Goal: Task Accomplishment & Management: Manage account settings

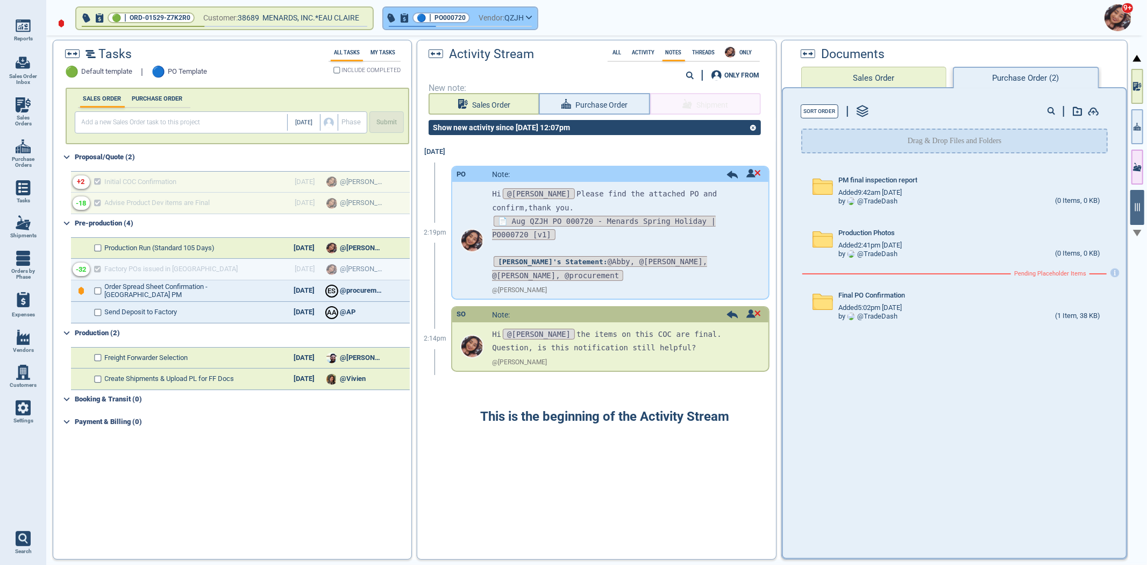
click at [487, 30] on div "9+" at bounding box center [594, 17] width 1101 height 35
click at [489, 20] on span "Vendor:" at bounding box center [492, 17] width 26 height 13
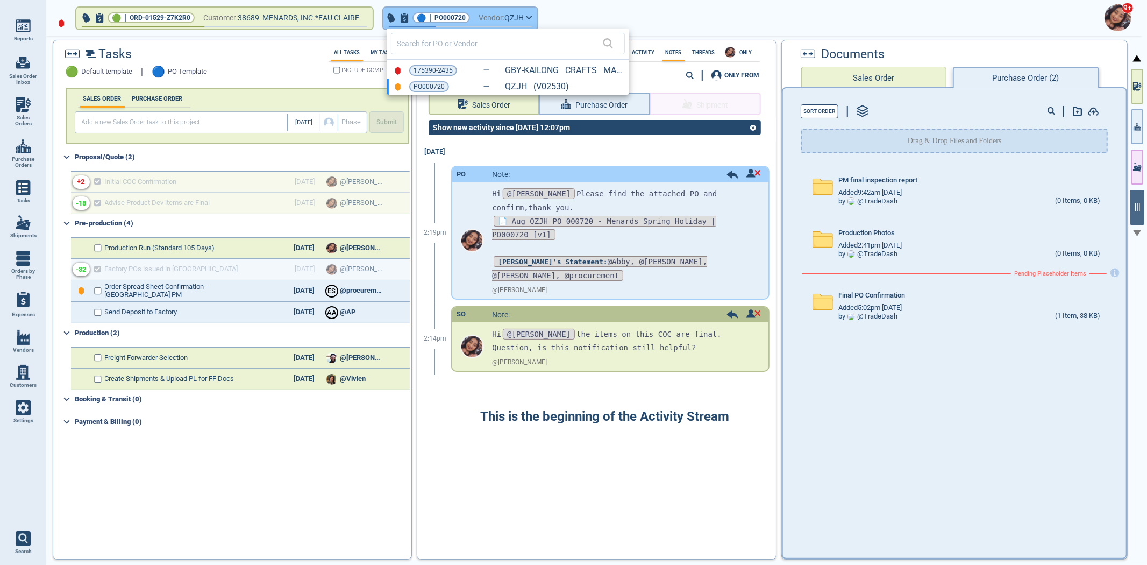
click at [489, 20] on div at bounding box center [573, 282] width 1147 height 565
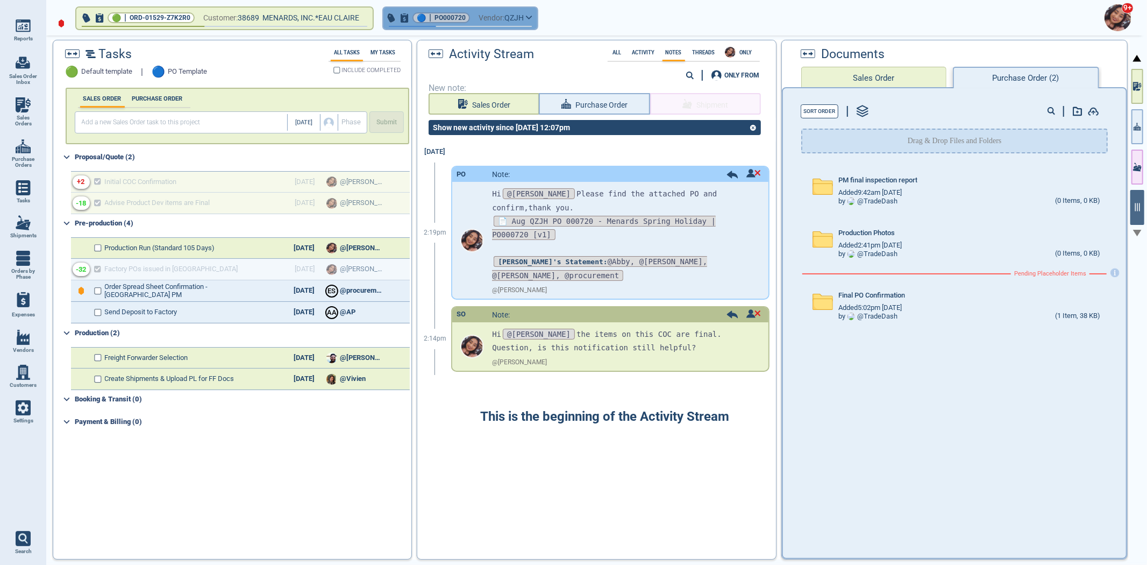
click at [489, 20] on span "Vendor:" at bounding box center [492, 17] width 26 height 13
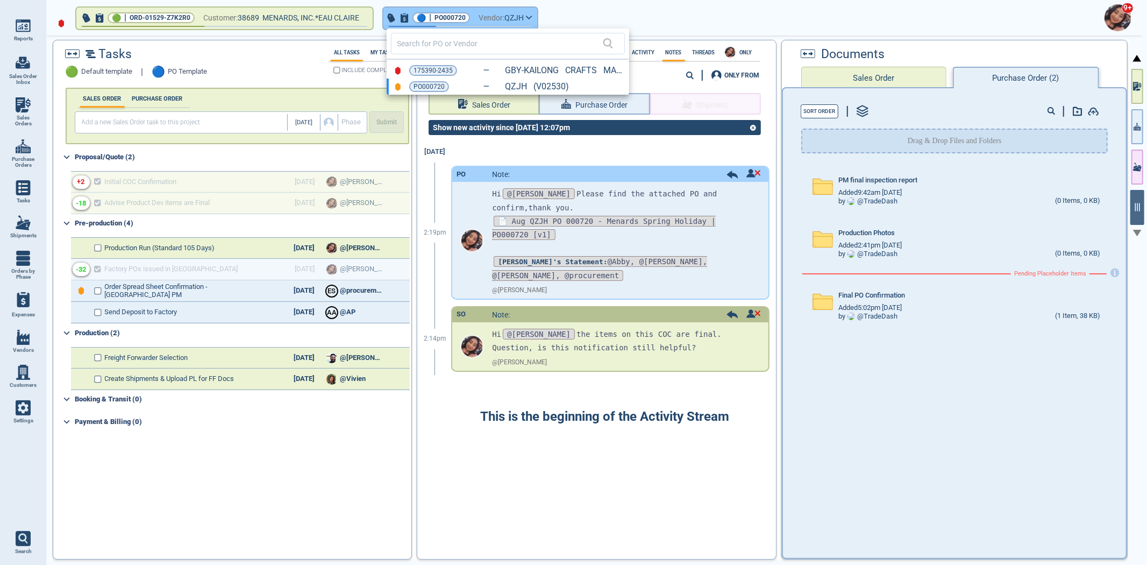
click at [489, 20] on div at bounding box center [573, 282] width 1147 height 565
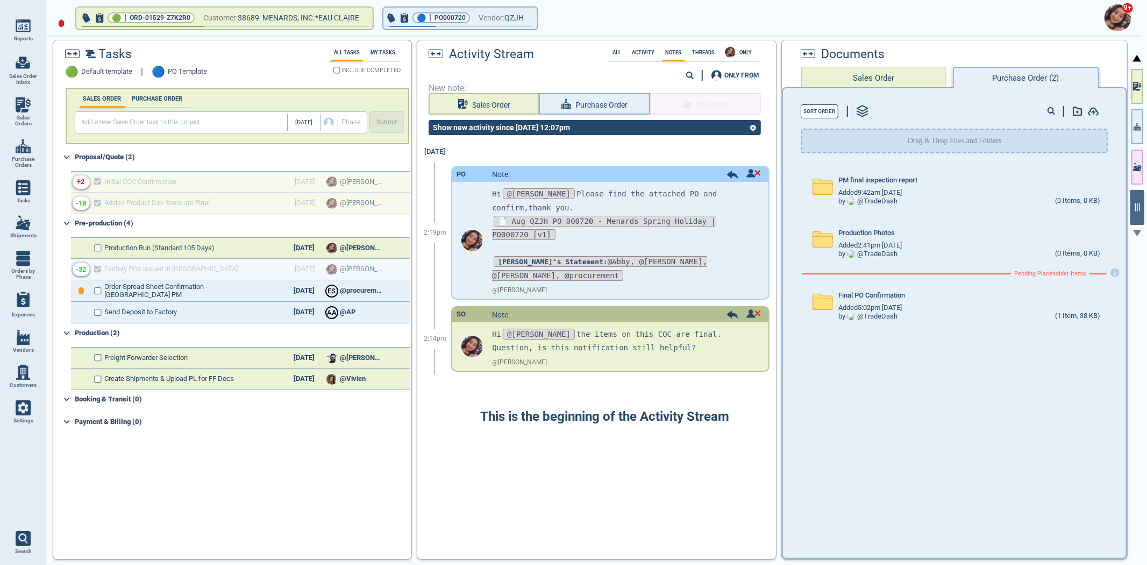
click at [1128, 119] on div "Tasks 🟢 Default template | 🔵 PO Template All Tasks My Tasks INCLUDE COMPLETED S…" at bounding box center [590, 300] width 1079 height 520
drag, startPoint x: 1138, startPoint y: 112, endPoint x: 1141, endPoint y: 98, distance: 14.0
click at [1138, 112] on button "button" at bounding box center [1138, 126] width 12 height 35
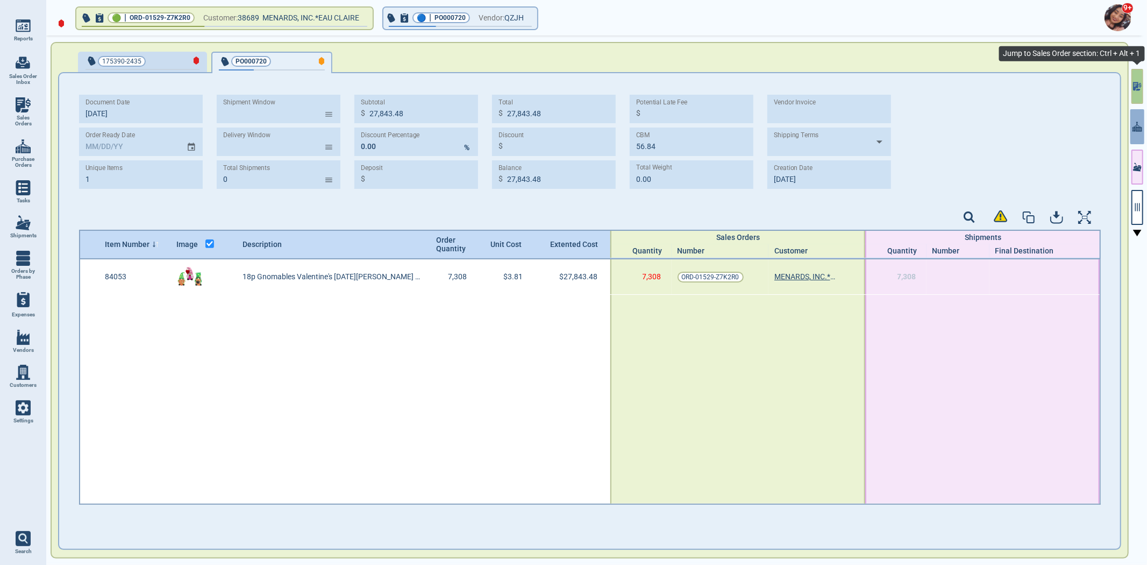
click at [1136, 85] on icon "button" at bounding box center [1135, 86] width 5 height 9
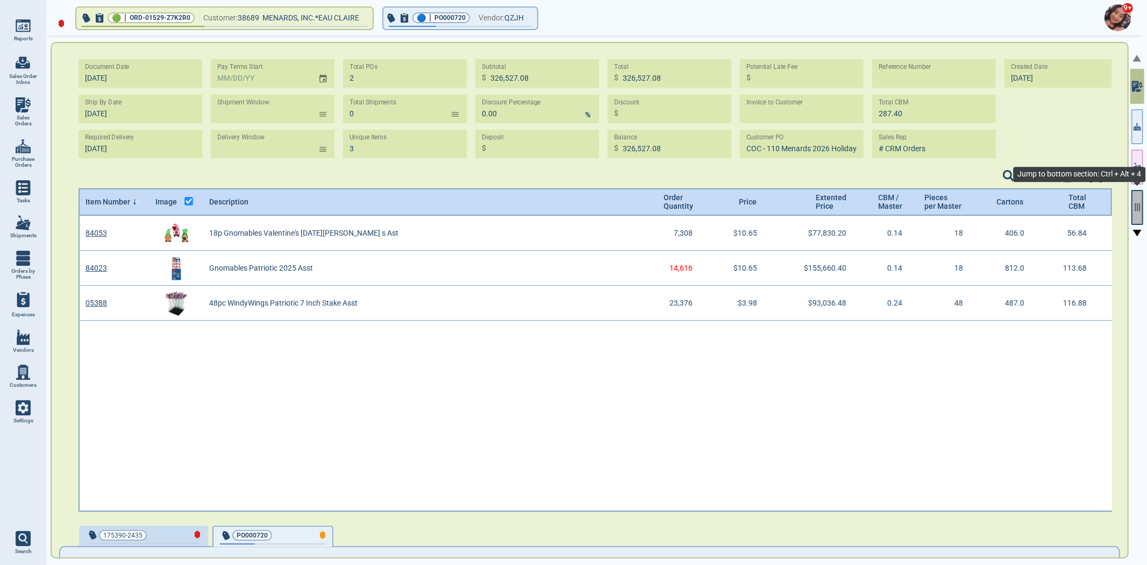
scroll to position [293, 1031]
click at [1139, 210] on icon "button" at bounding box center [1138, 207] width 10 height 10
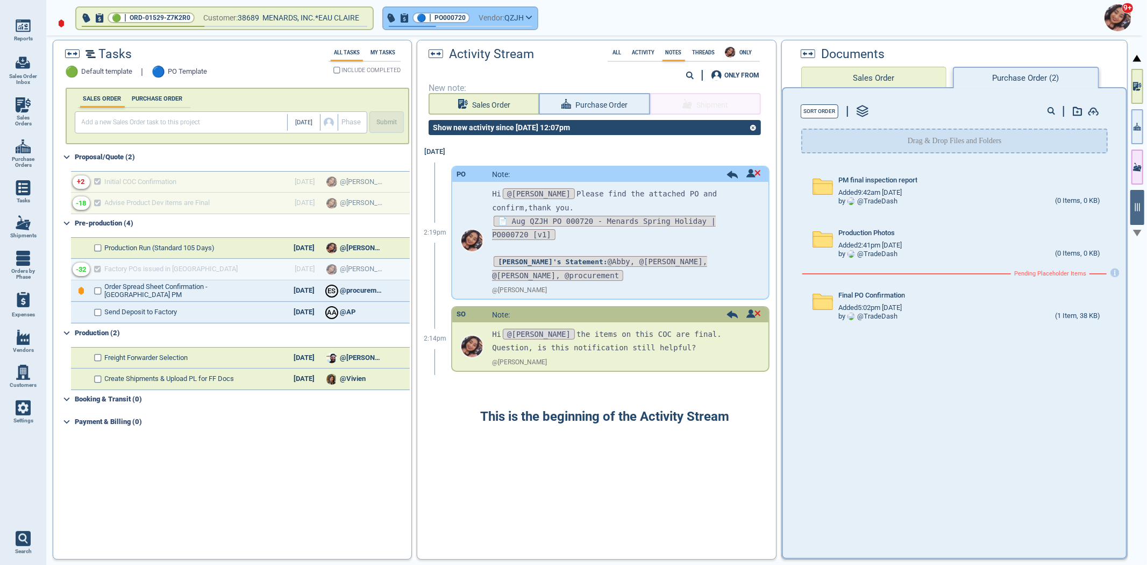
click at [515, 20] on span "QZJH" at bounding box center [514, 17] width 19 height 13
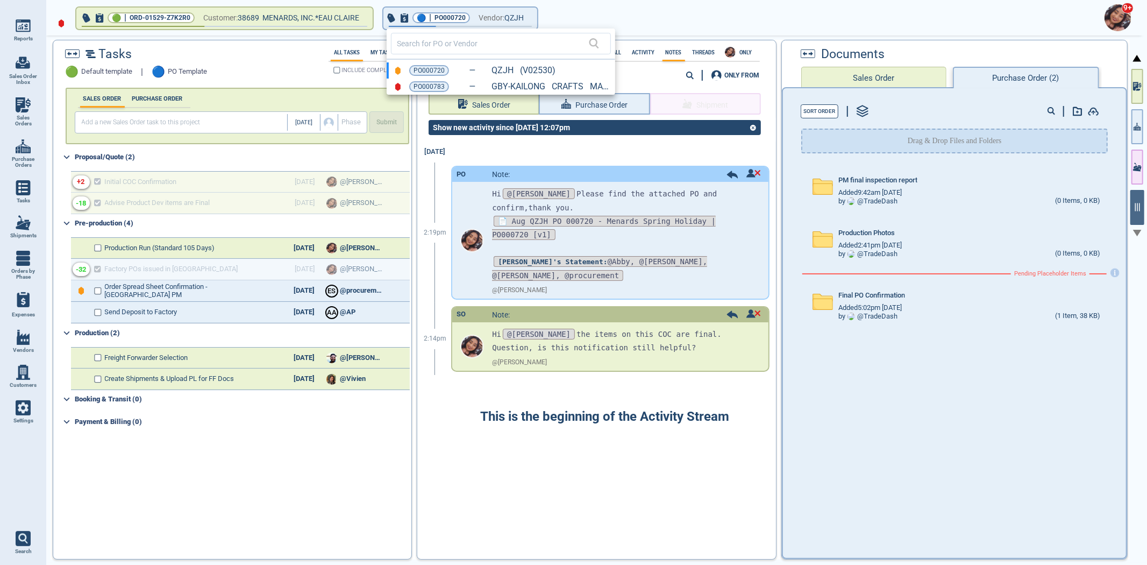
click at [425, 89] on span "PO000783" at bounding box center [429, 86] width 31 height 11
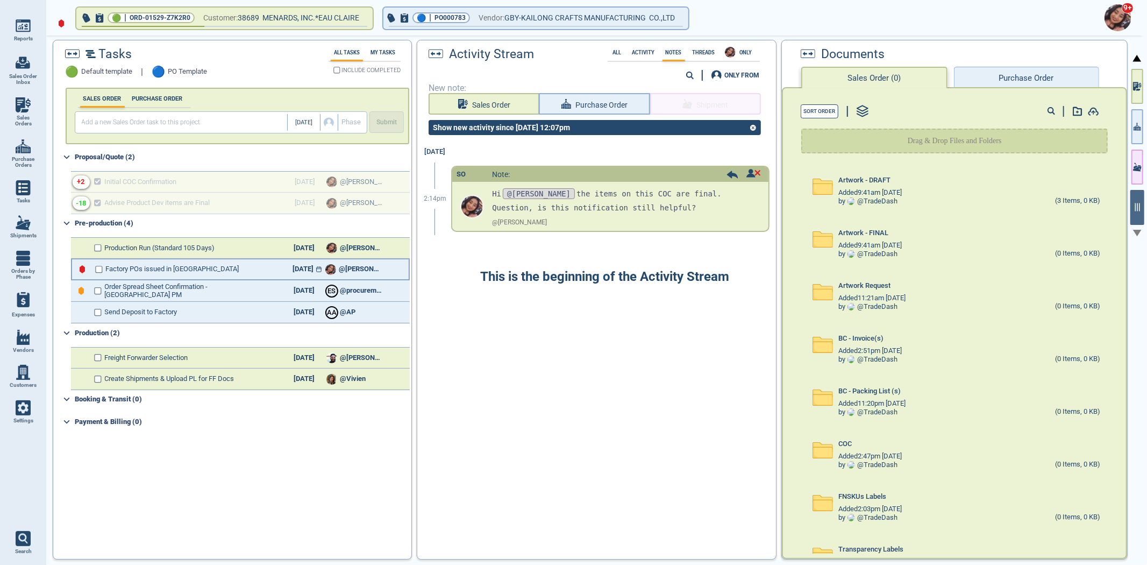
click at [316, 267] on icon at bounding box center [318, 269] width 5 height 6
select select "8"
select select "2025"
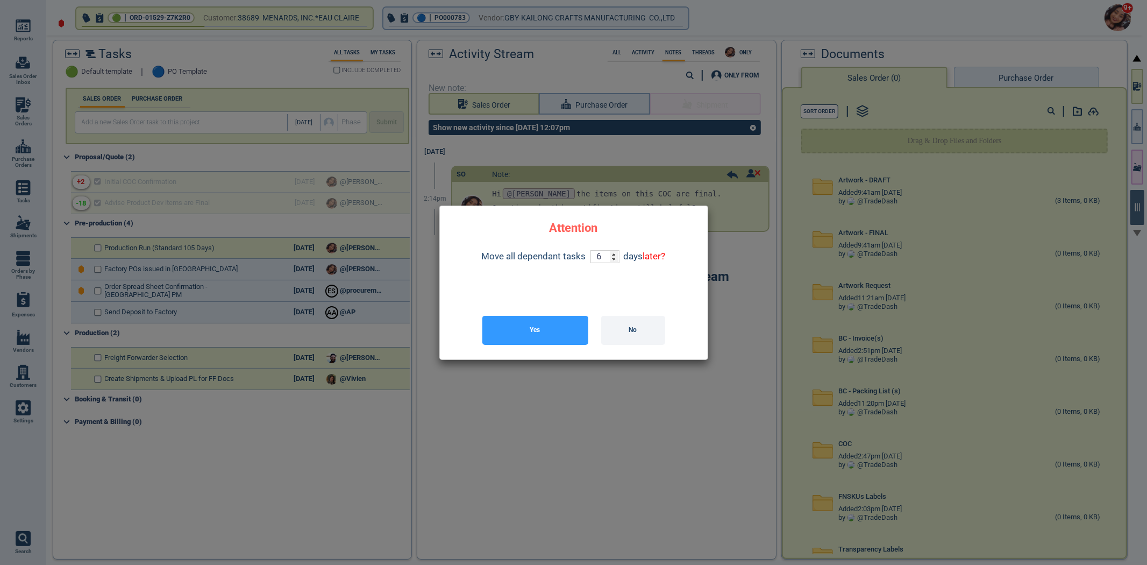
click at [558, 345] on div "Yes No" at bounding box center [574, 330] width 251 height 41
click at [557, 331] on button "Yes" at bounding box center [535, 330] width 106 height 29
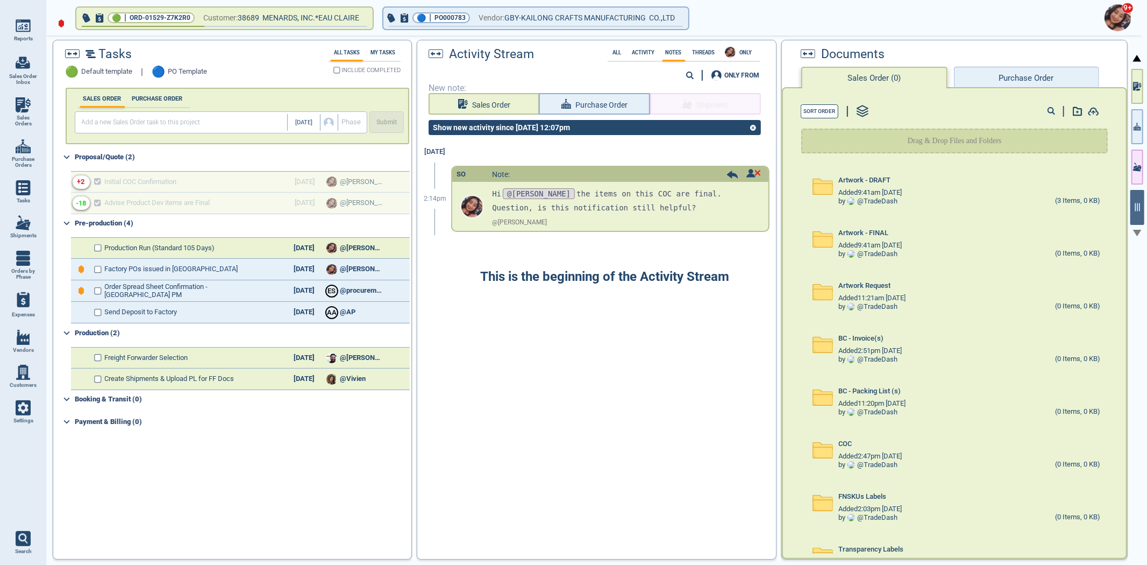
click at [990, 81] on button "Purchase Order" at bounding box center [1026, 78] width 145 height 22
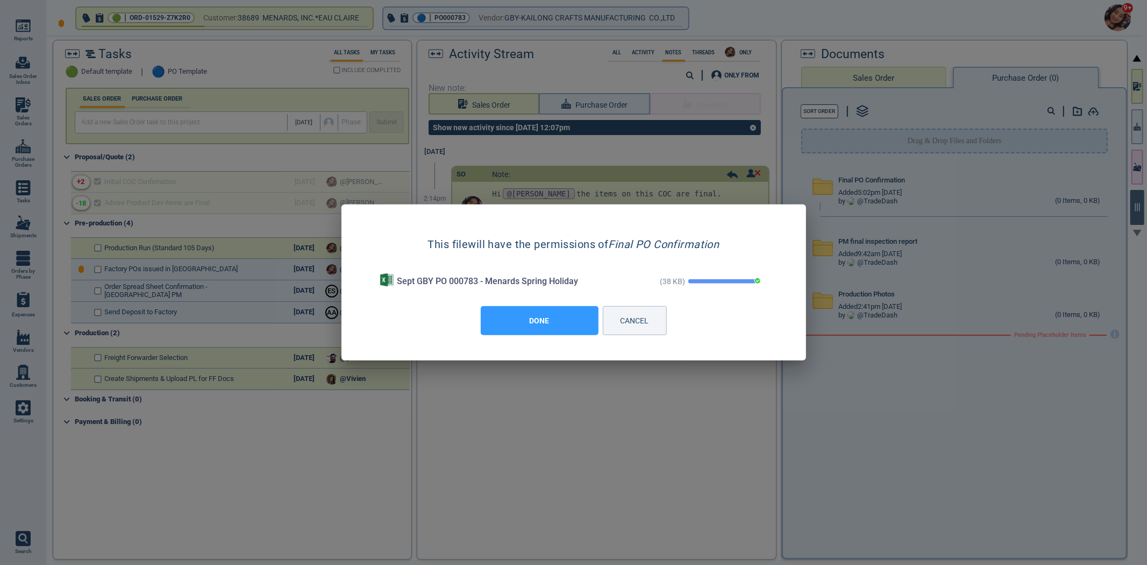
click at [545, 326] on button "DONE" at bounding box center [540, 320] width 118 height 29
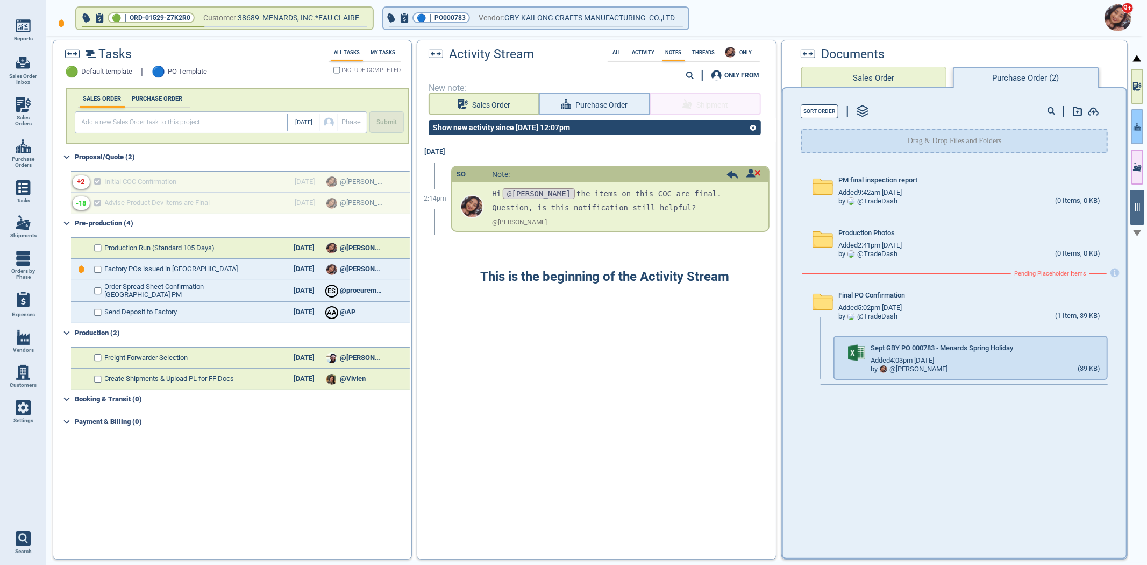
click at [1138, 131] on icon "button" at bounding box center [1138, 126] width 8 height 11
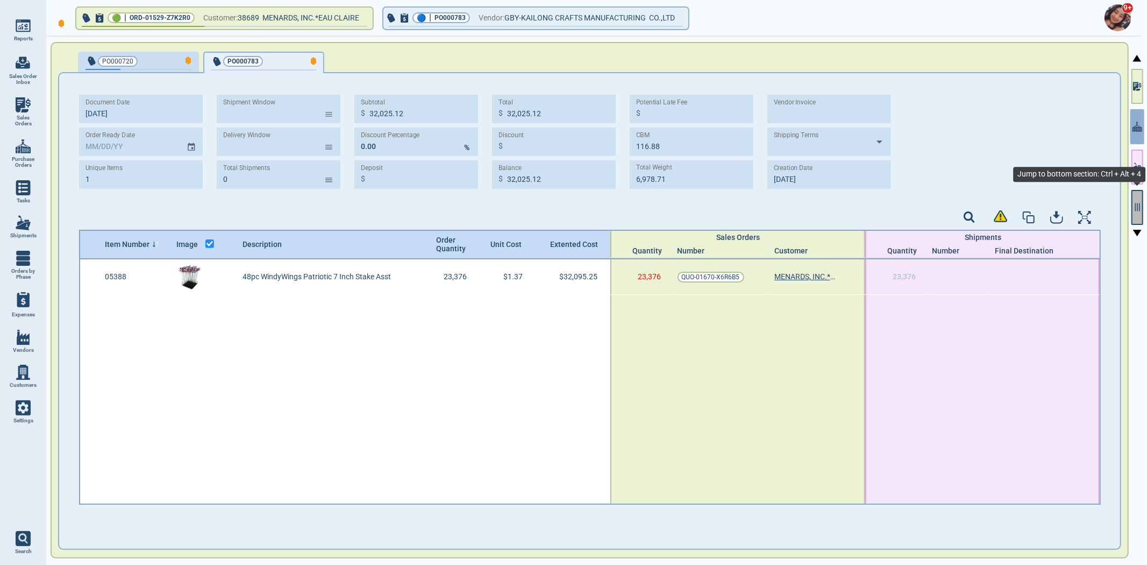
click at [1133, 216] on button "button" at bounding box center [1138, 207] width 12 height 35
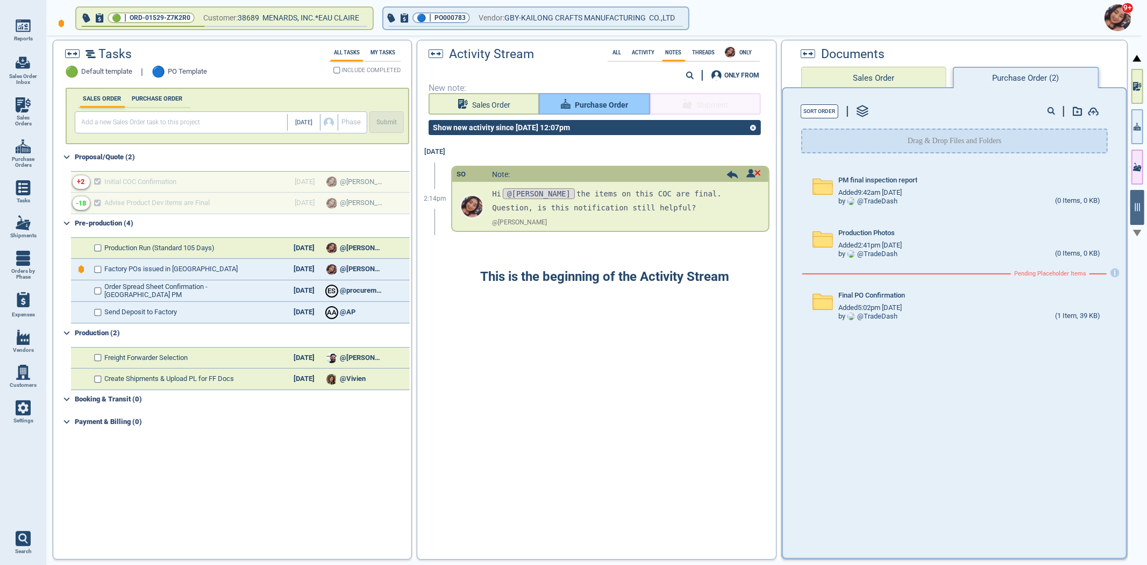
click at [588, 101] on span "Purchase Order" at bounding box center [601, 104] width 53 height 13
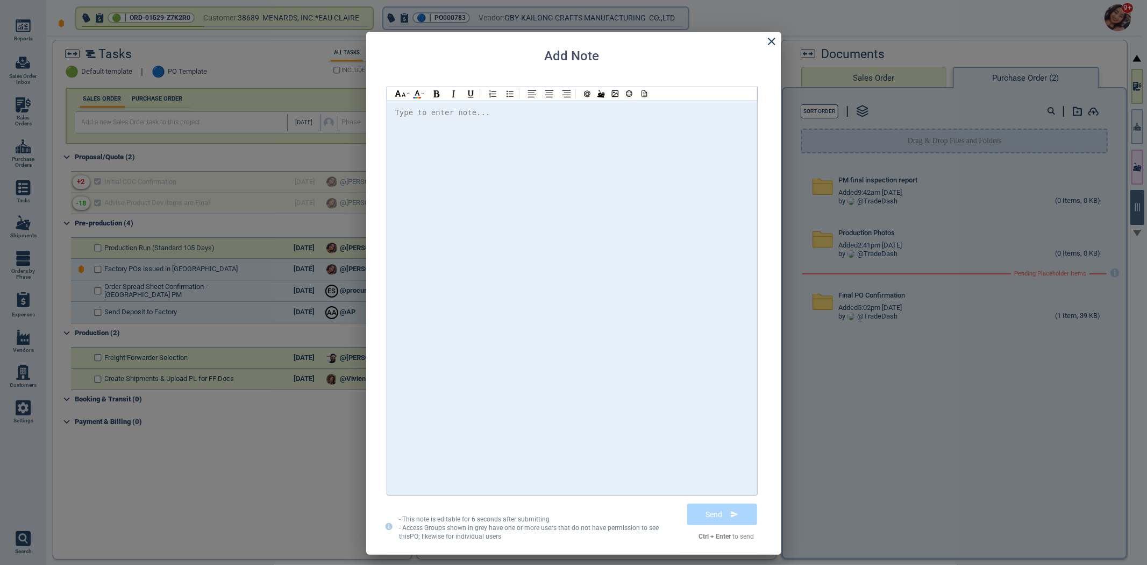
click at [589, 228] on div at bounding box center [572, 297] width 354 height 383
click at [643, 90] on icon at bounding box center [643, 94] width 10 height 8
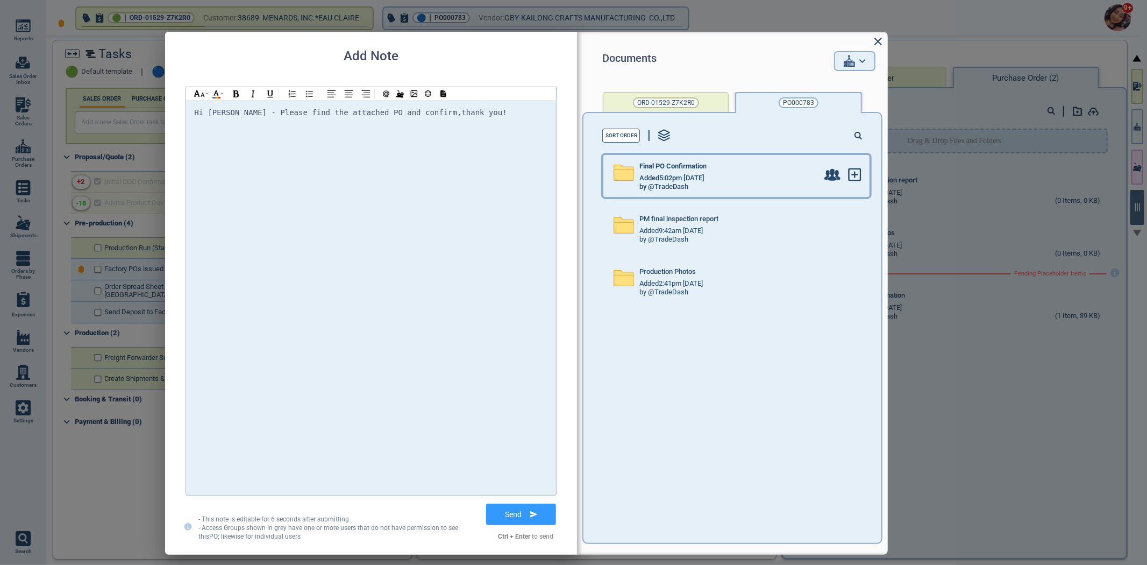
click at [705, 176] on span "Added 5:02pm [DATE]" at bounding box center [672, 178] width 65 height 8
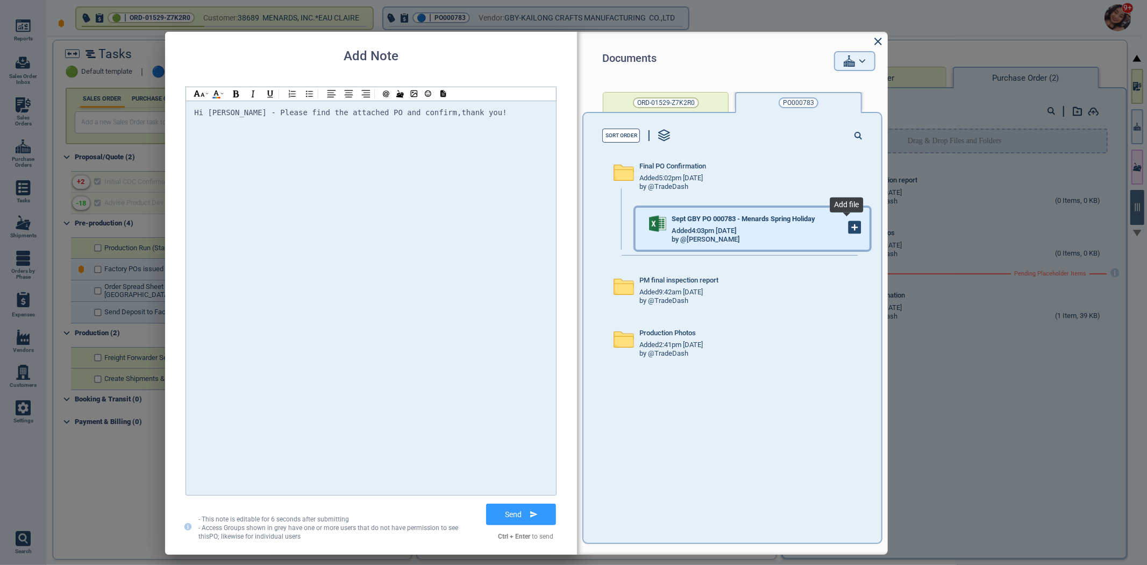
click at [849, 230] on icon at bounding box center [855, 228] width 12 height 12
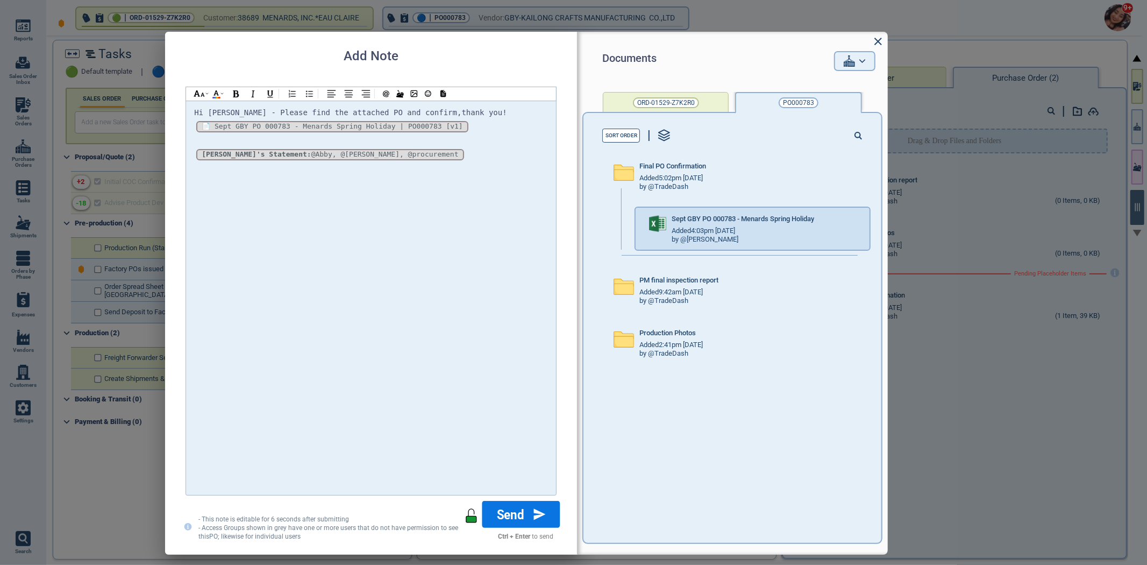
click at [522, 509] on button "Send" at bounding box center [521, 514] width 78 height 27
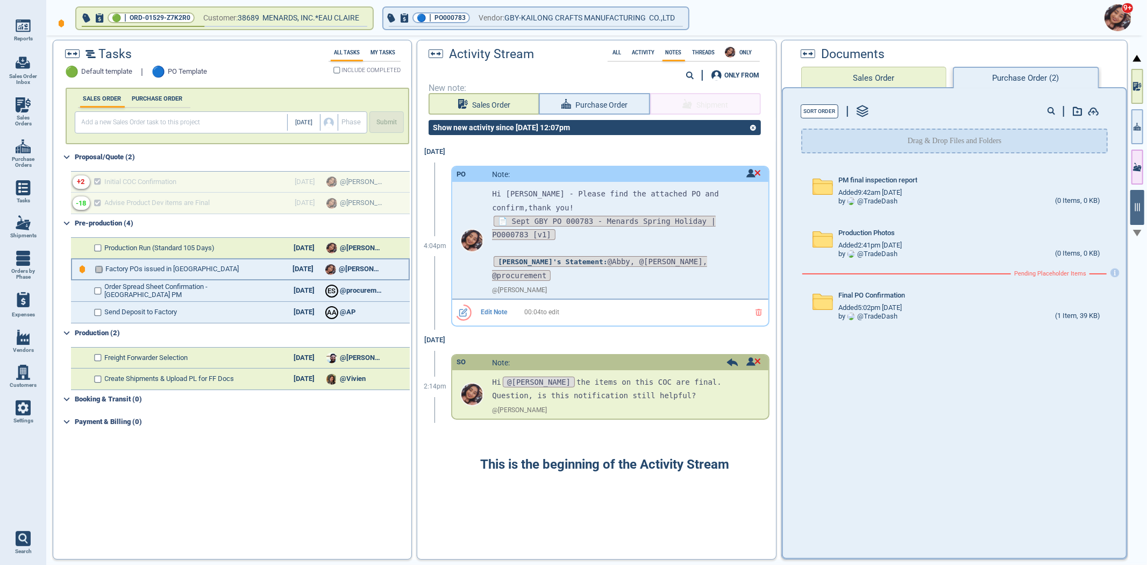
click at [99, 268] on input "checkbox" at bounding box center [99, 270] width 8 height 8
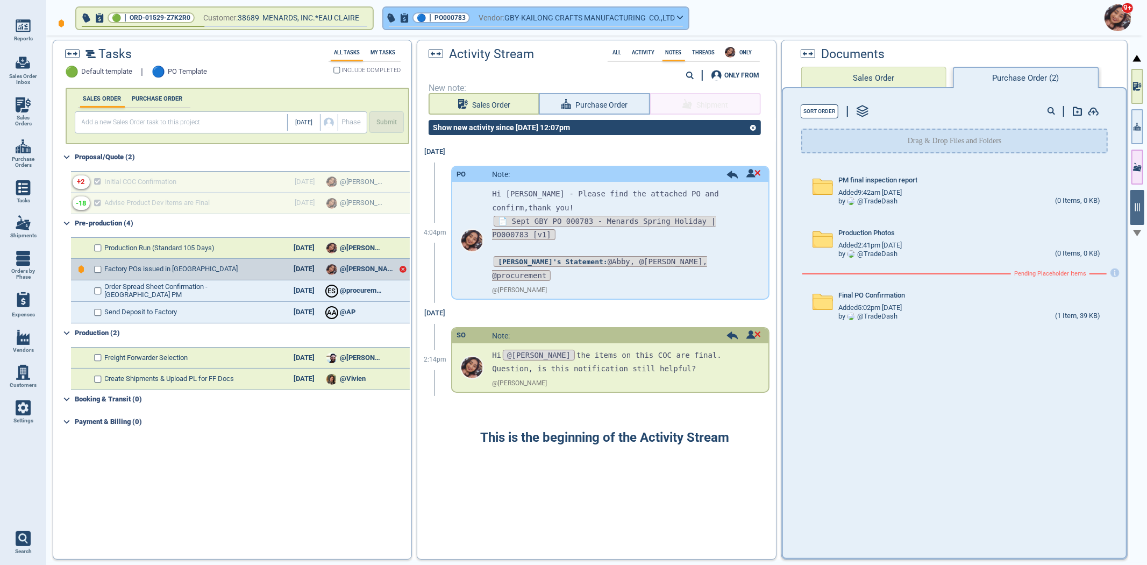
checkbox input "true"
